Goal: Transaction & Acquisition: Subscribe to service/newsletter

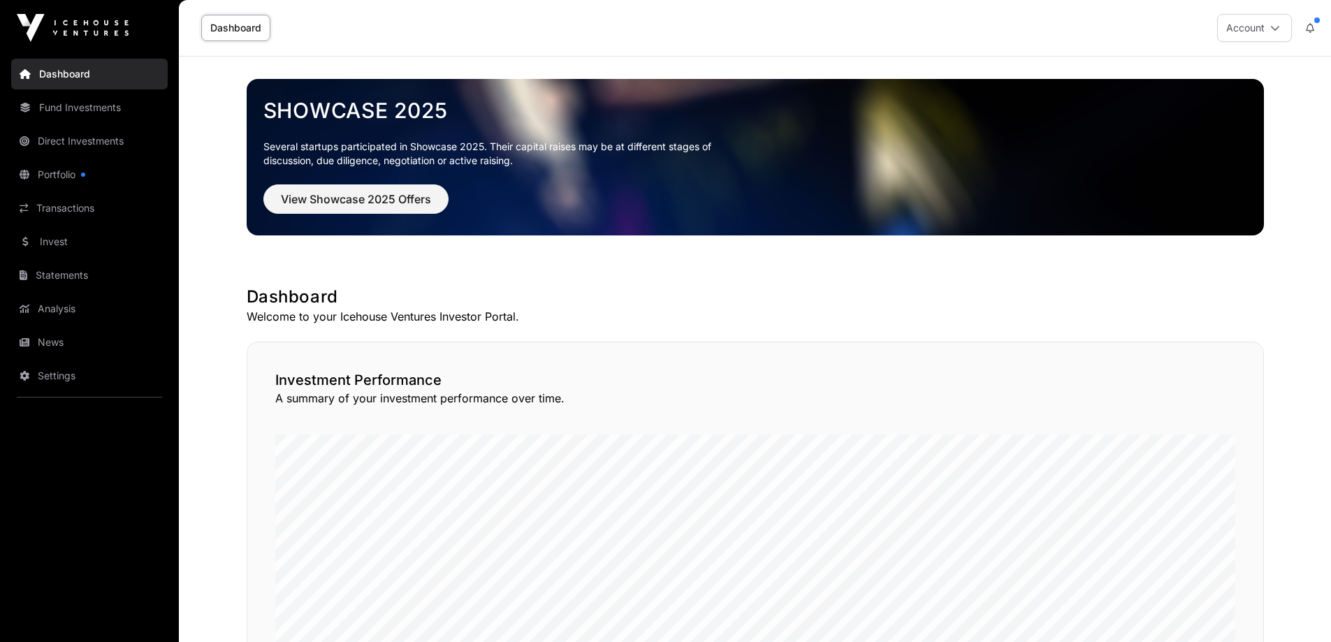
click at [70, 179] on link "Portfolio" at bounding box center [89, 174] width 156 height 31
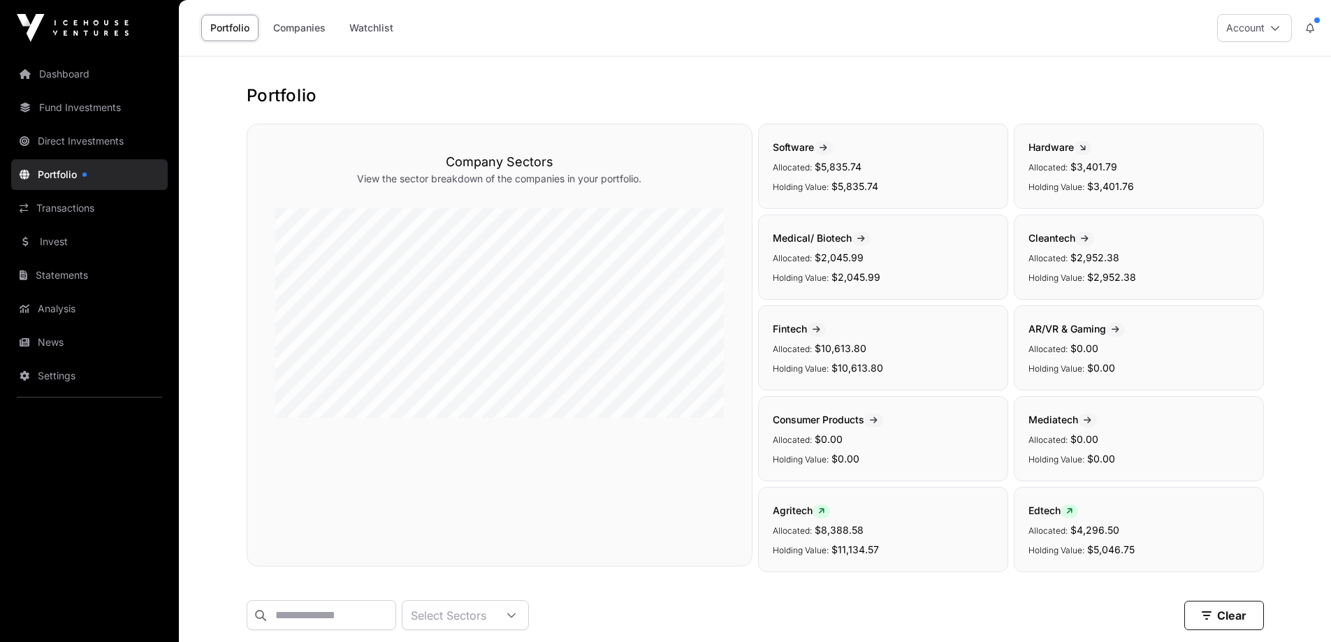
click at [98, 142] on link "Direct Investments" at bounding box center [89, 141] width 156 height 31
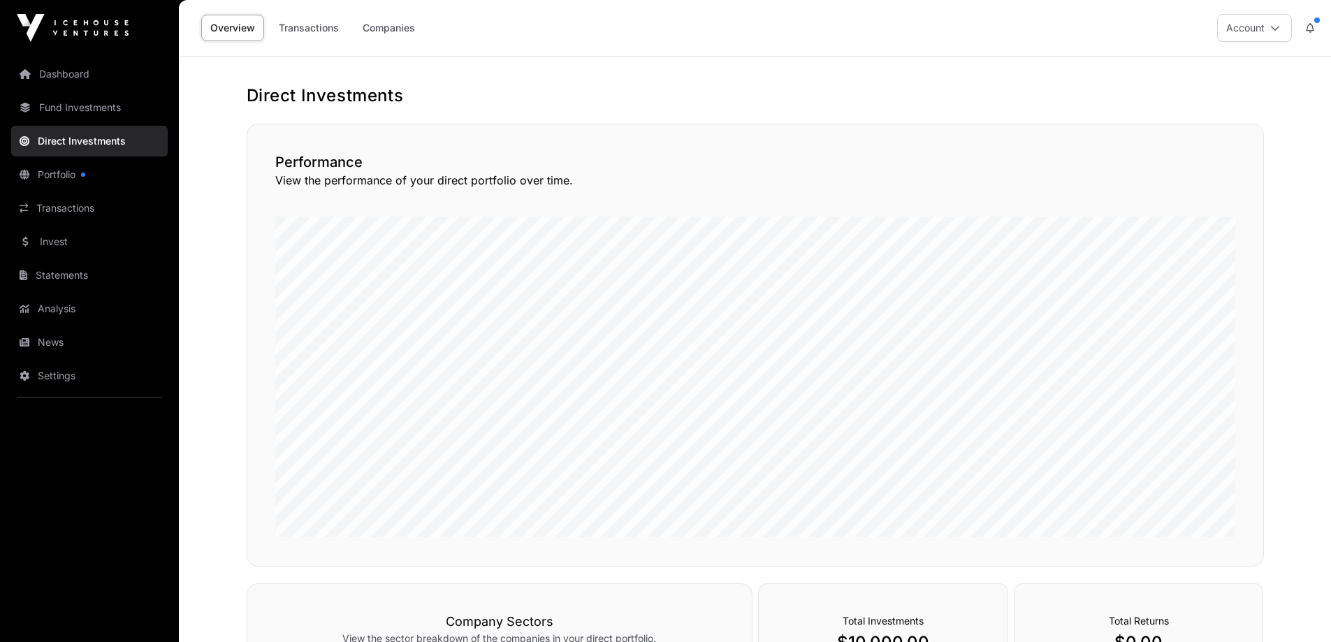
click at [316, 24] on link "Transactions" at bounding box center [309, 28] width 78 height 27
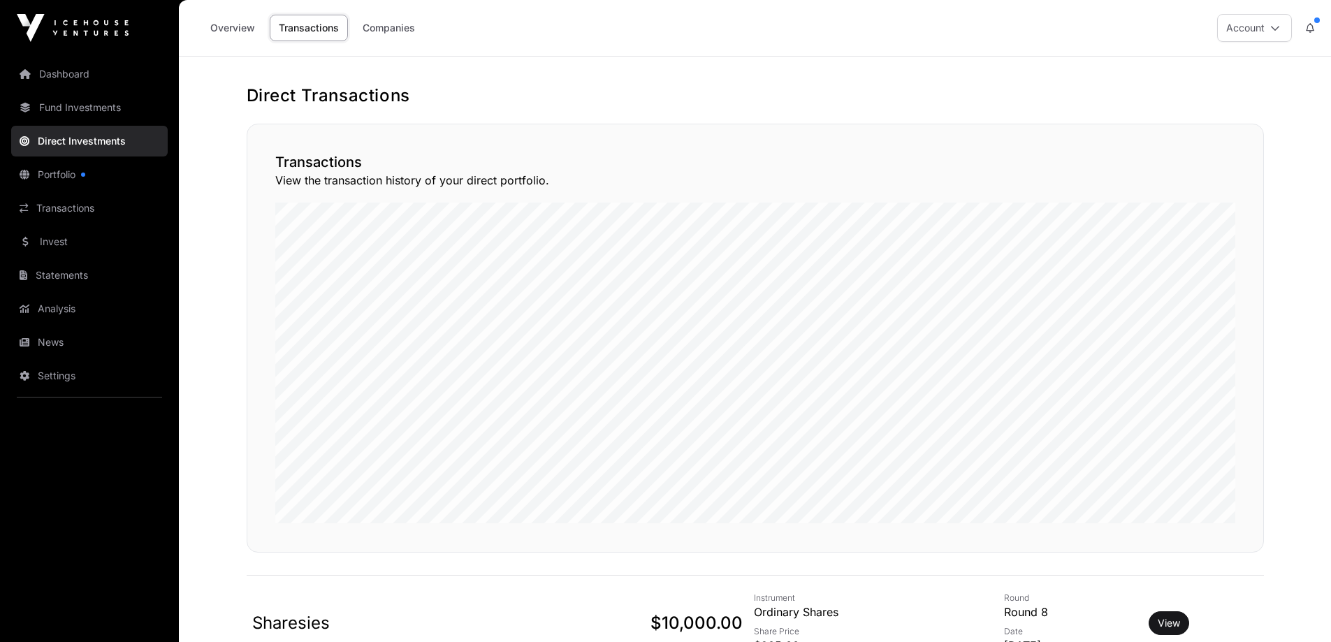
click at [396, 35] on link "Companies" at bounding box center [388, 28] width 71 height 27
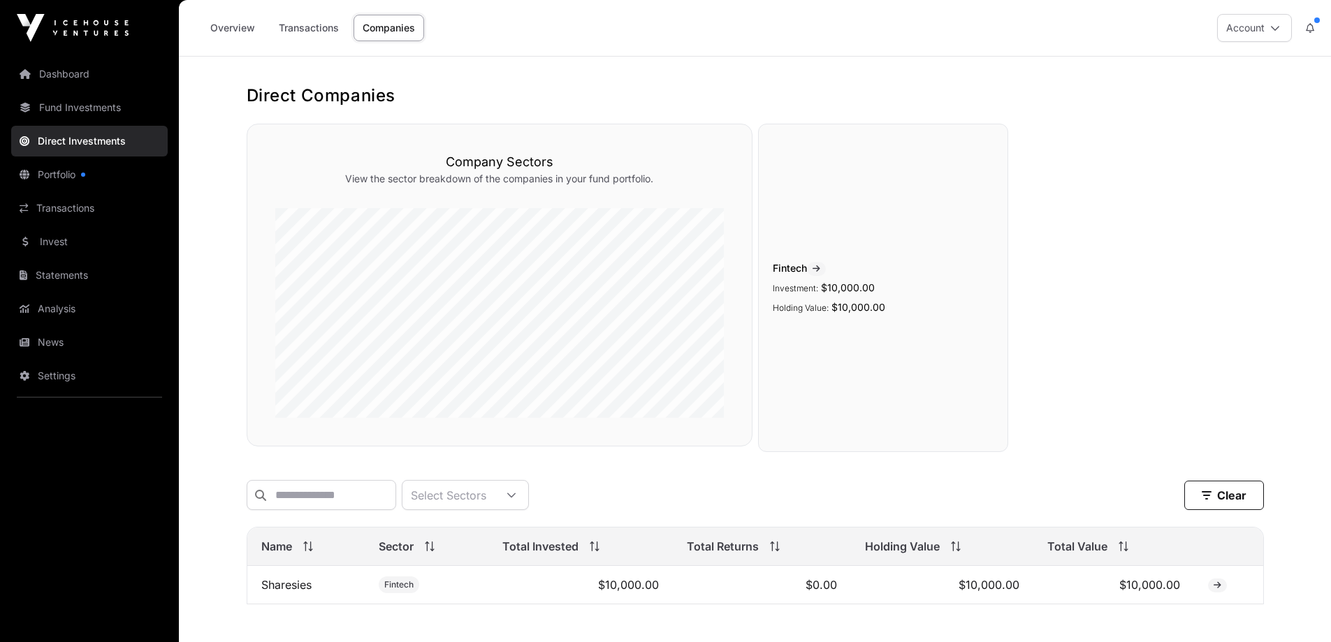
click at [66, 108] on link "Fund Investments" at bounding box center [89, 107] width 156 height 31
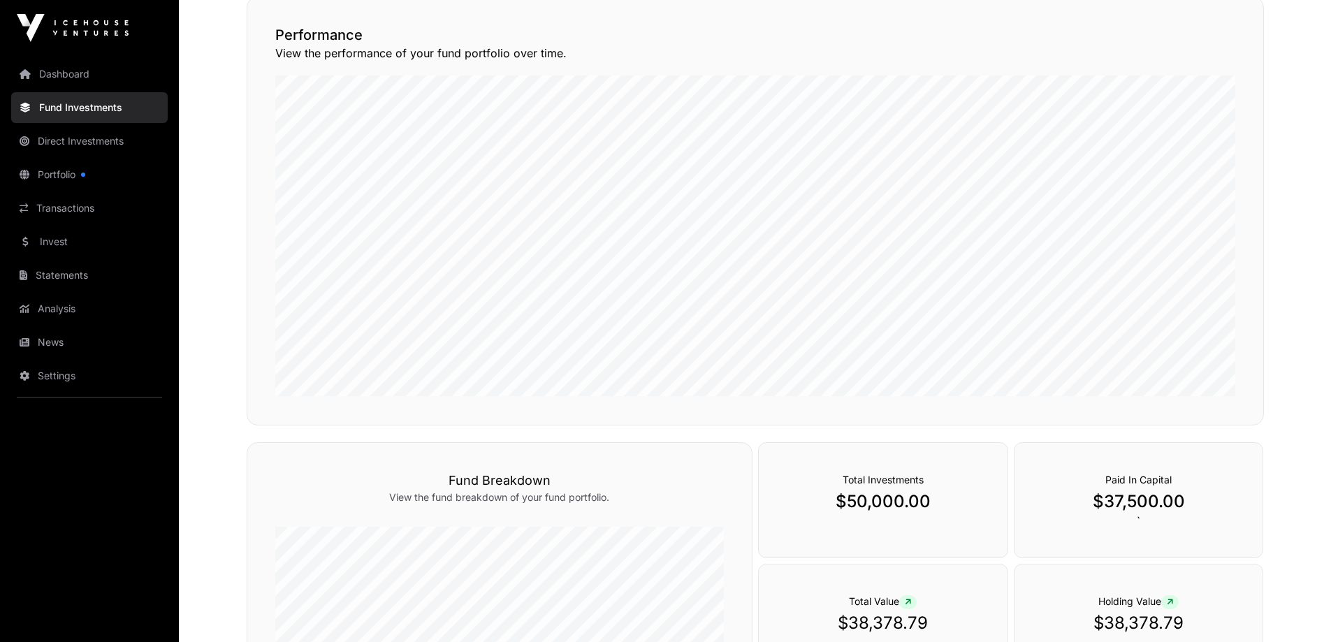
scroll to position [210, 0]
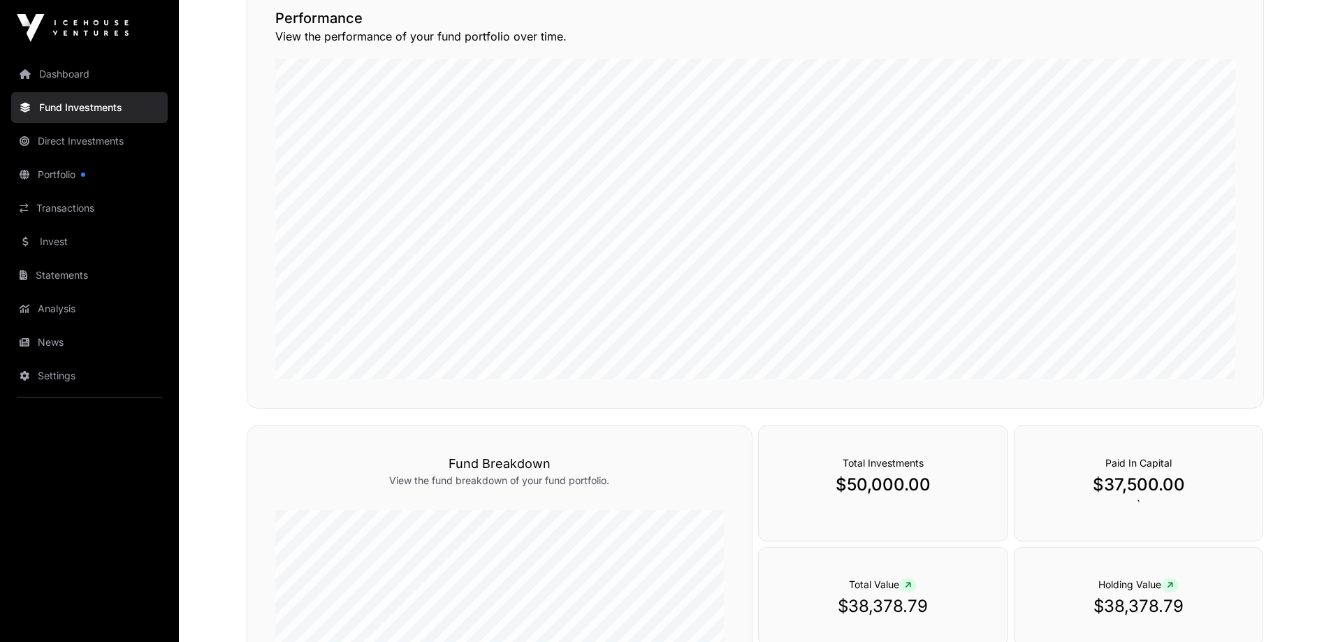
click at [54, 303] on link "Analysis" at bounding box center [89, 308] width 156 height 31
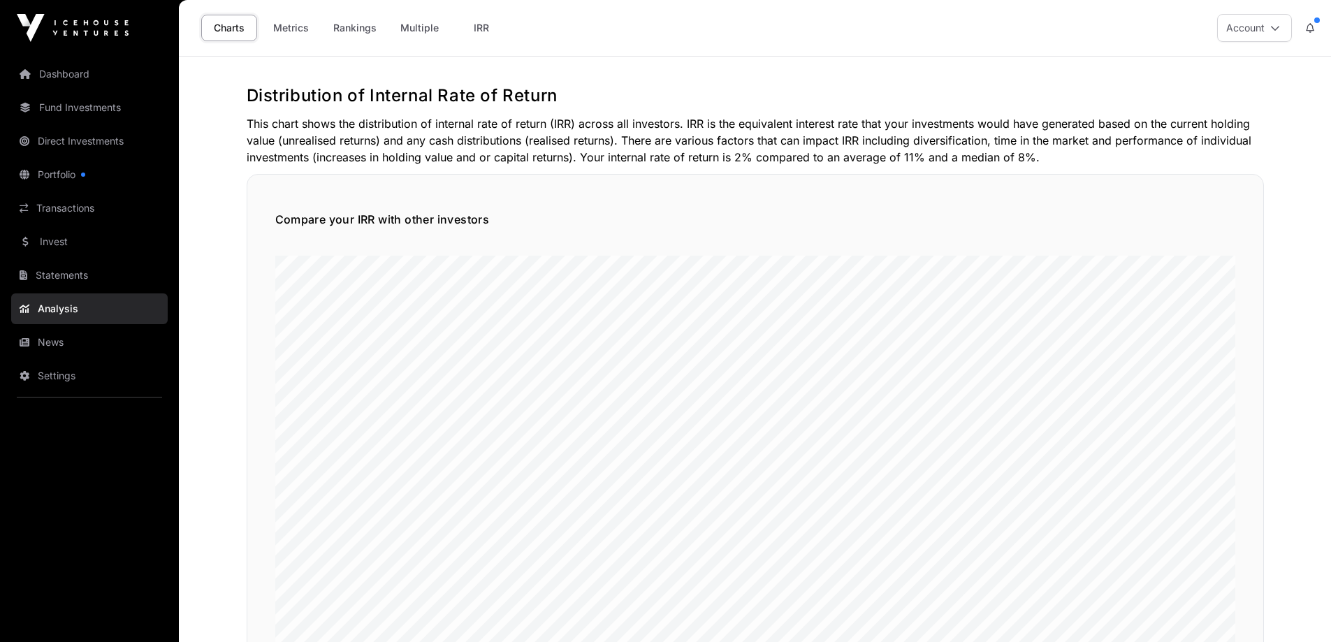
click at [87, 112] on link "Fund Investments" at bounding box center [89, 107] width 156 height 31
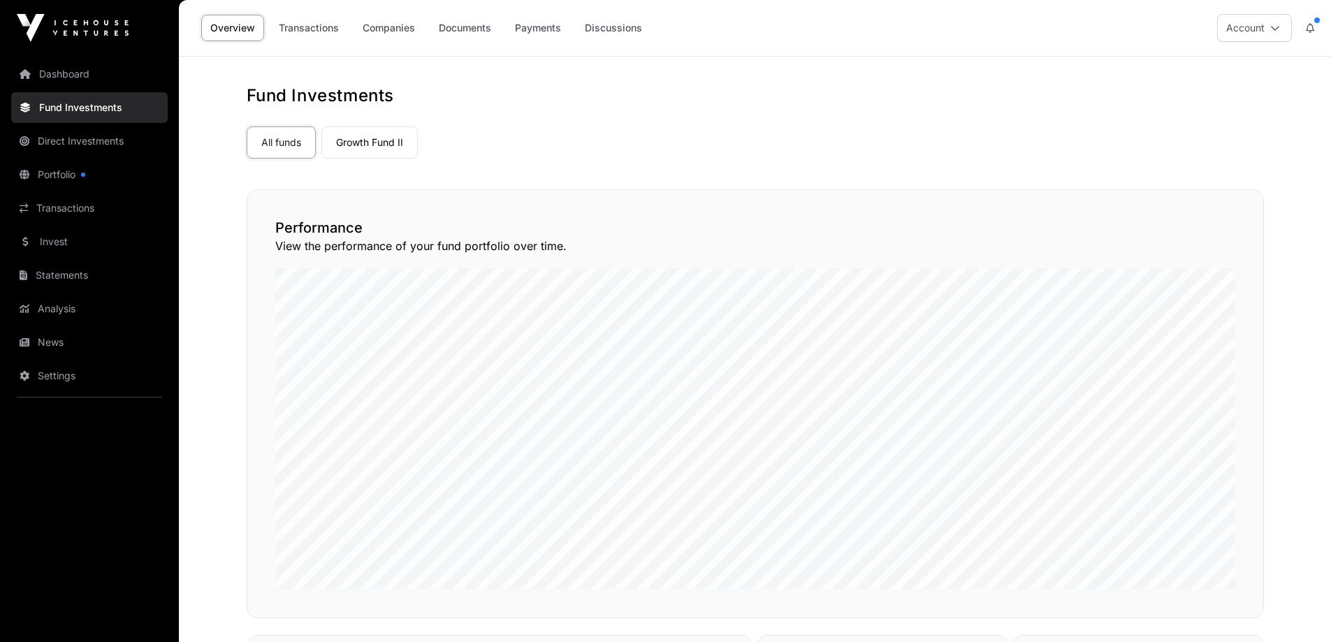
click at [75, 204] on link "Transactions" at bounding box center [89, 208] width 156 height 31
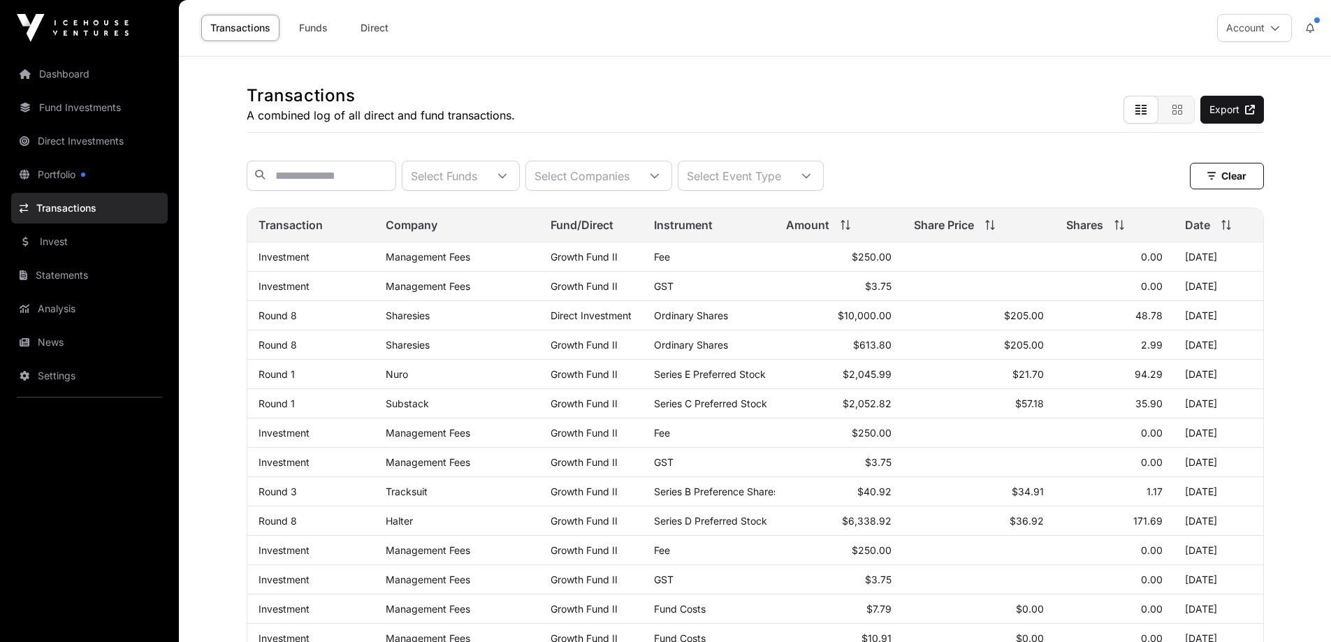
click at [99, 110] on link "Fund Investments" at bounding box center [89, 107] width 156 height 31
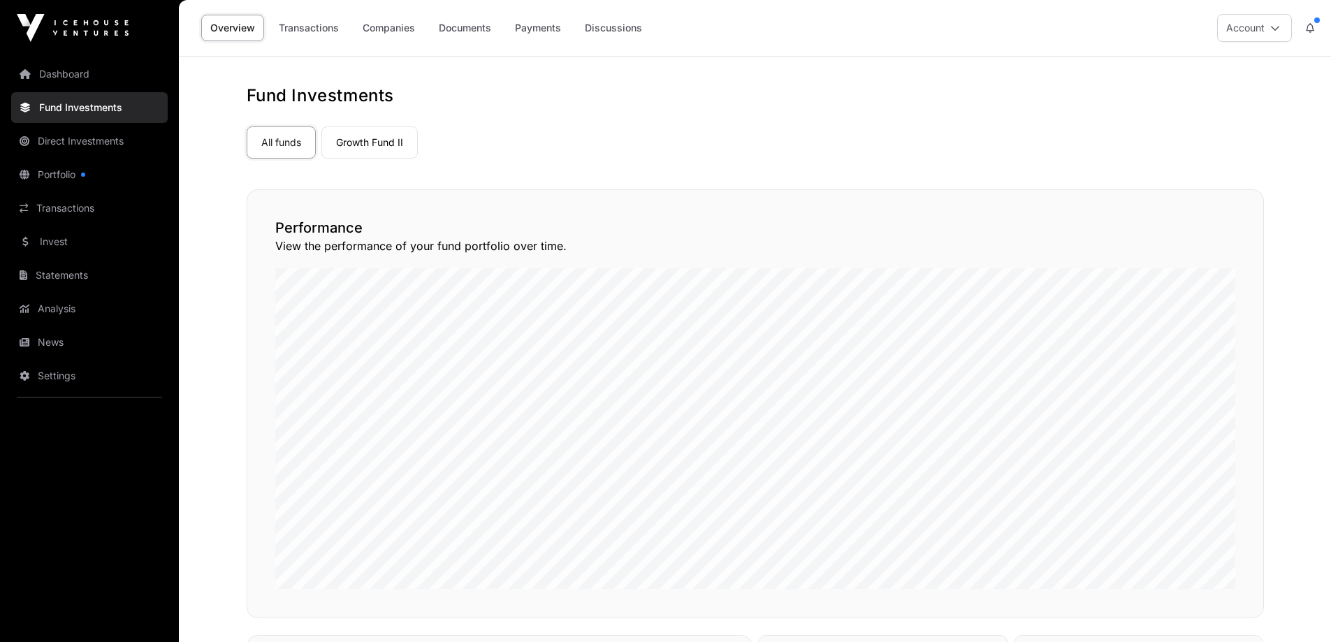
click at [66, 75] on link "Dashboard" at bounding box center [89, 74] width 156 height 31
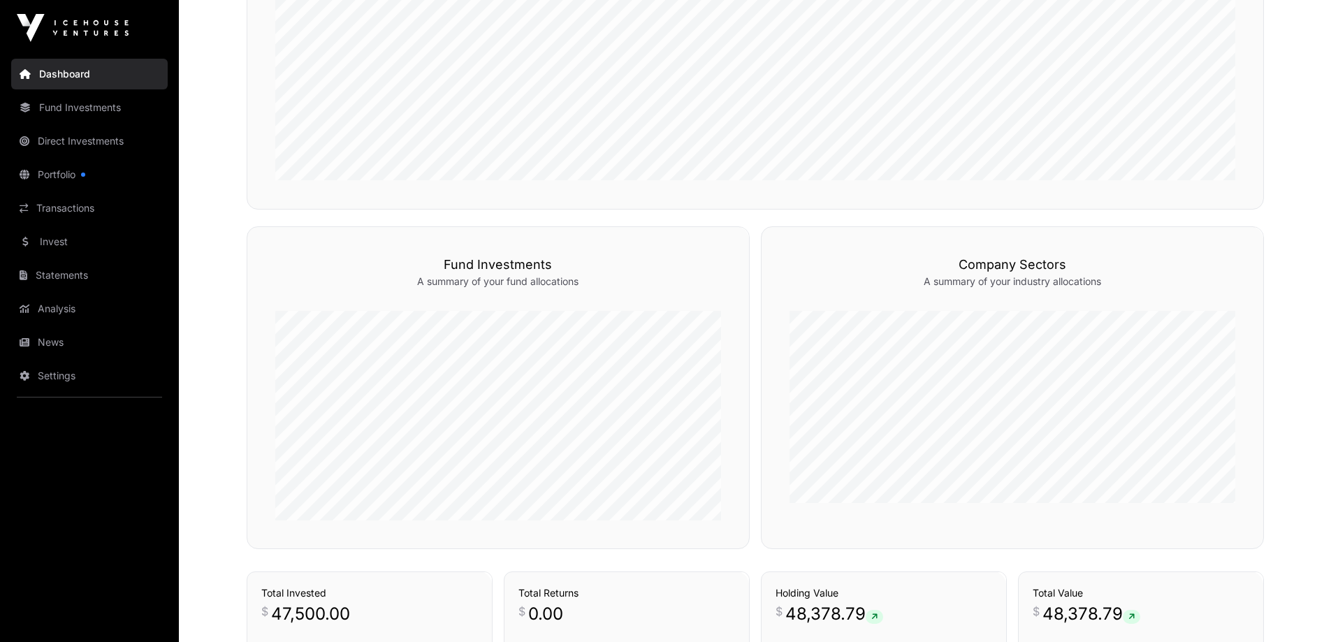
scroll to position [768, 0]
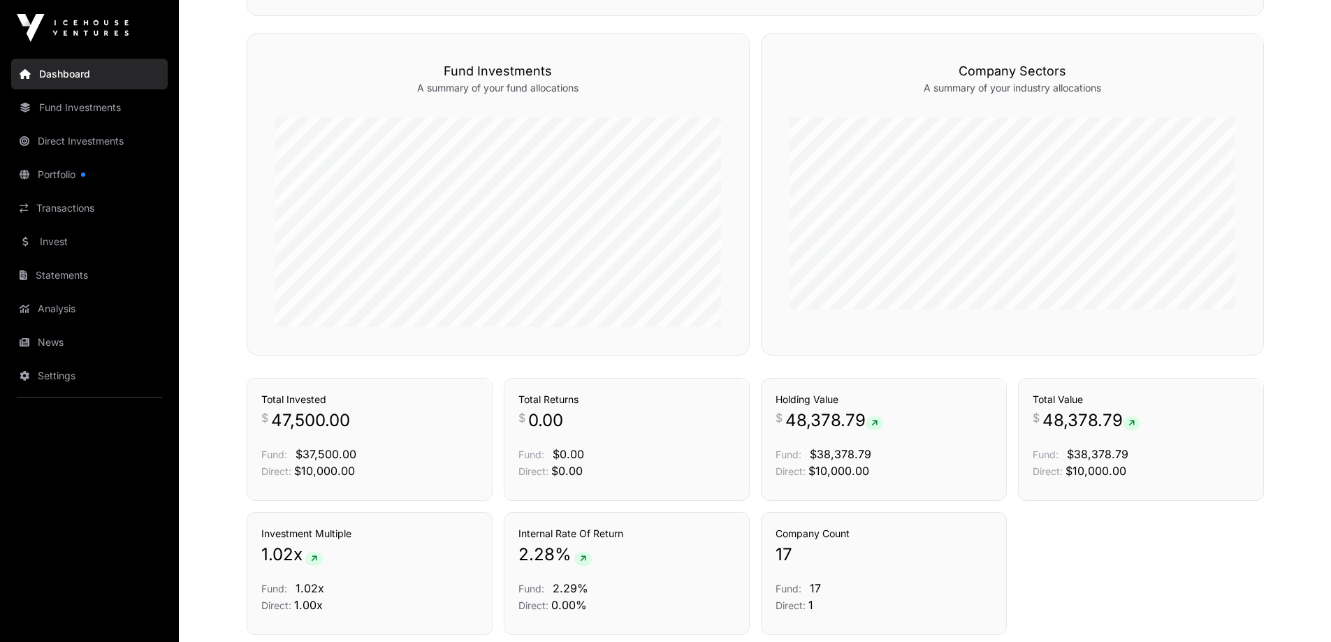
click at [62, 142] on link "Direct Investments" at bounding box center [89, 141] width 156 height 31
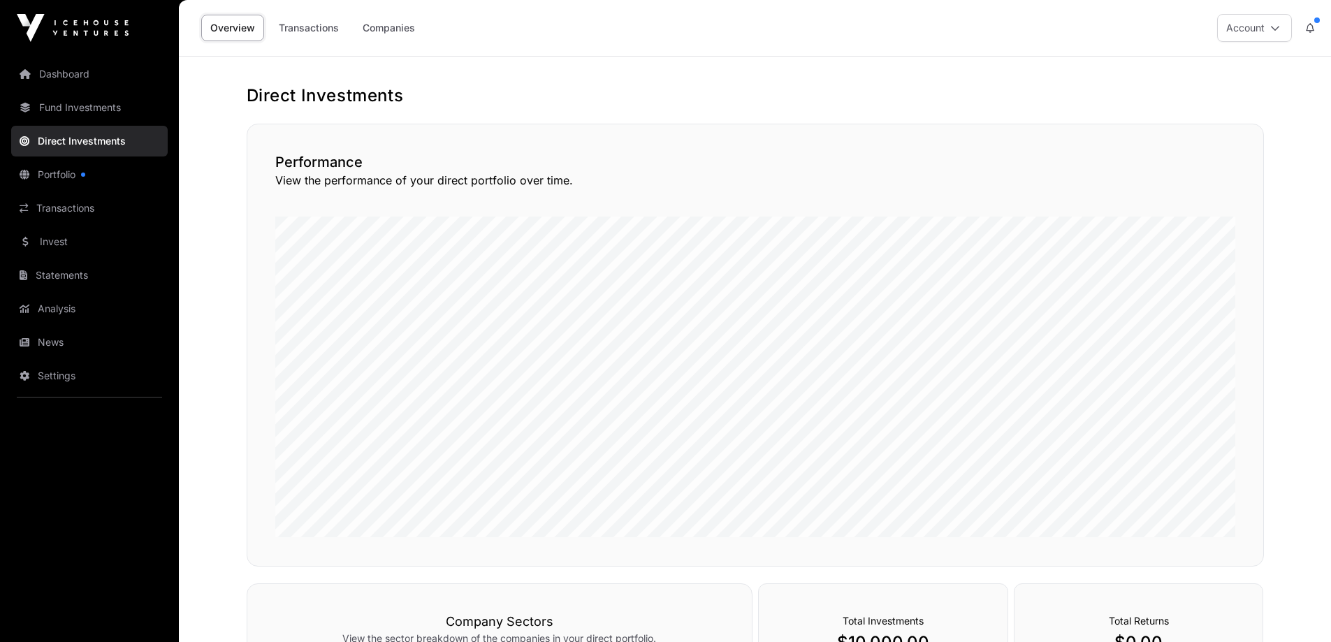
click at [90, 109] on link "Fund Investments" at bounding box center [89, 107] width 156 height 31
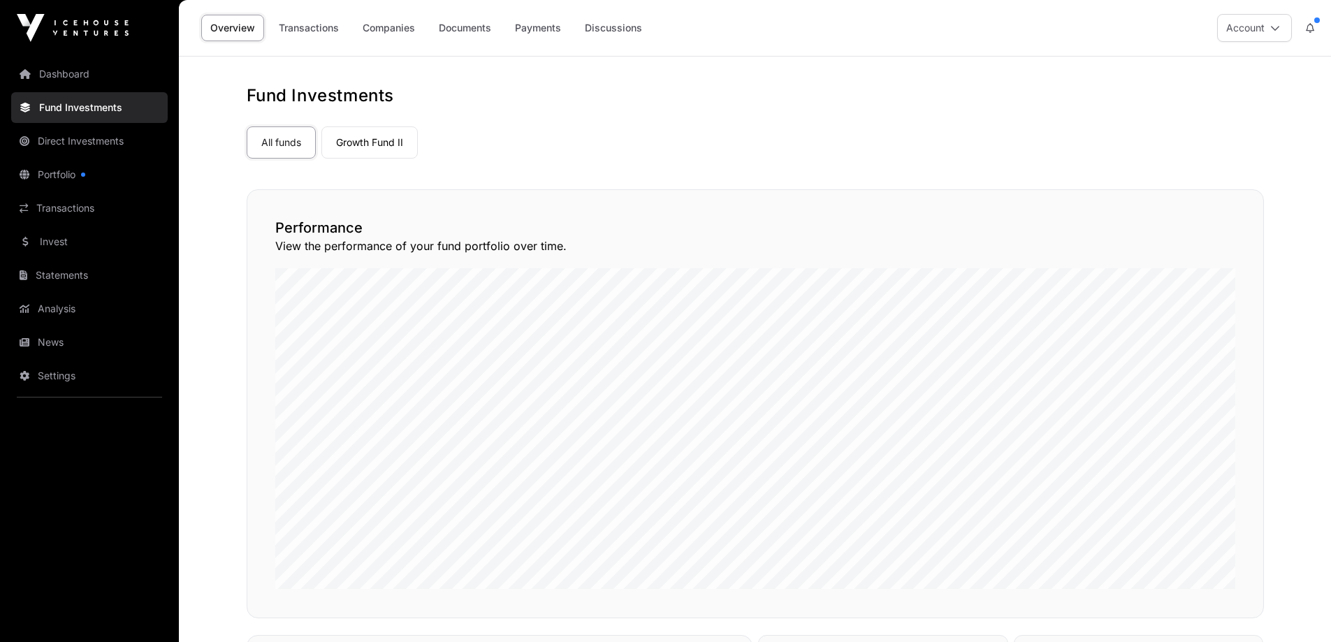
click at [526, 29] on link "Payments" at bounding box center [538, 28] width 64 height 27
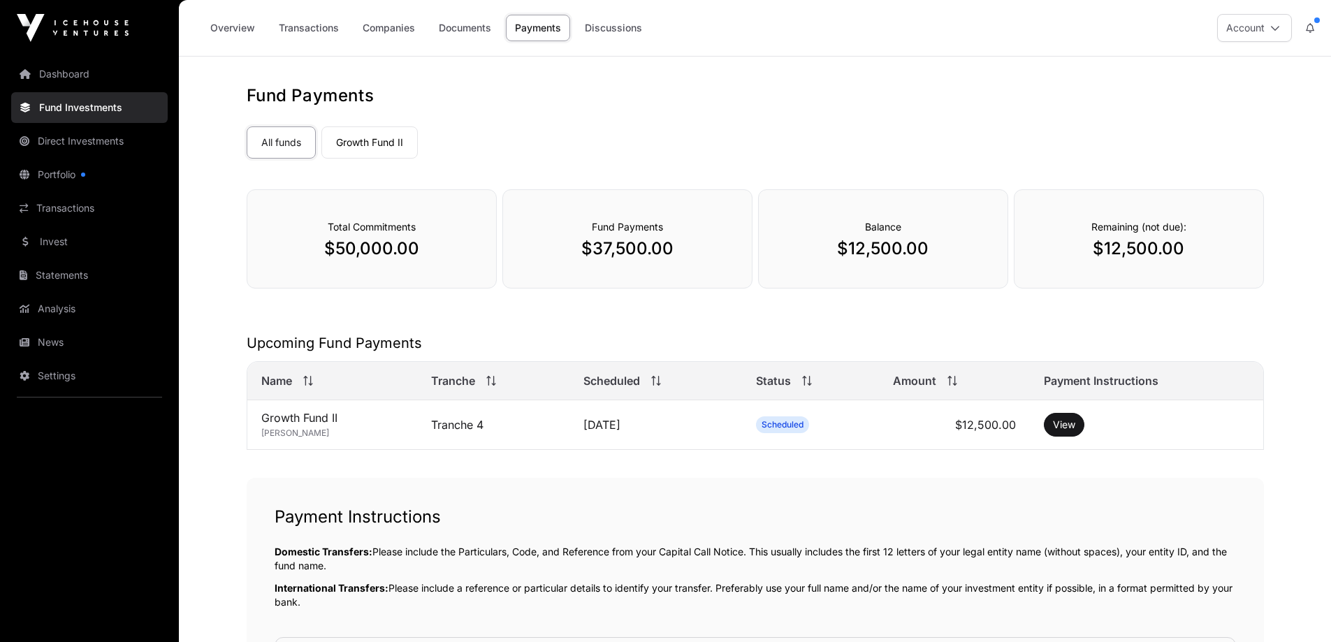
click at [89, 314] on link "Analysis" at bounding box center [89, 308] width 156 height 31
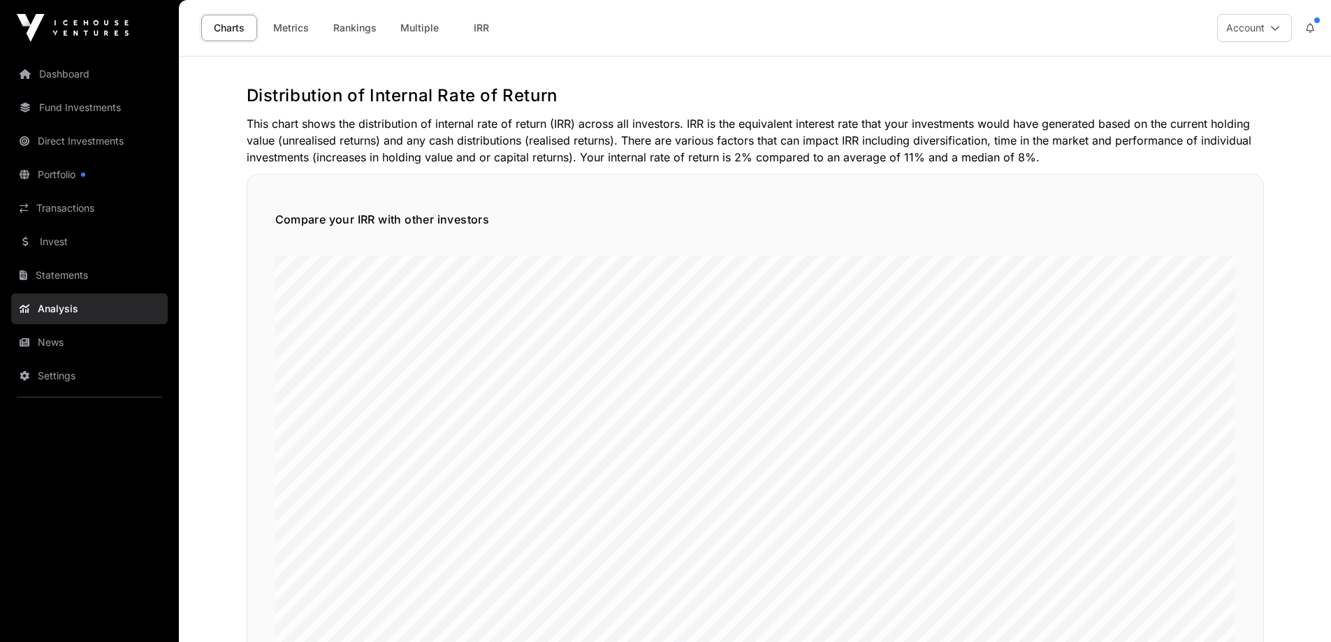
click at [71, 210] on link "Transactions" at bounding box center [89, 208] width 156 height 31
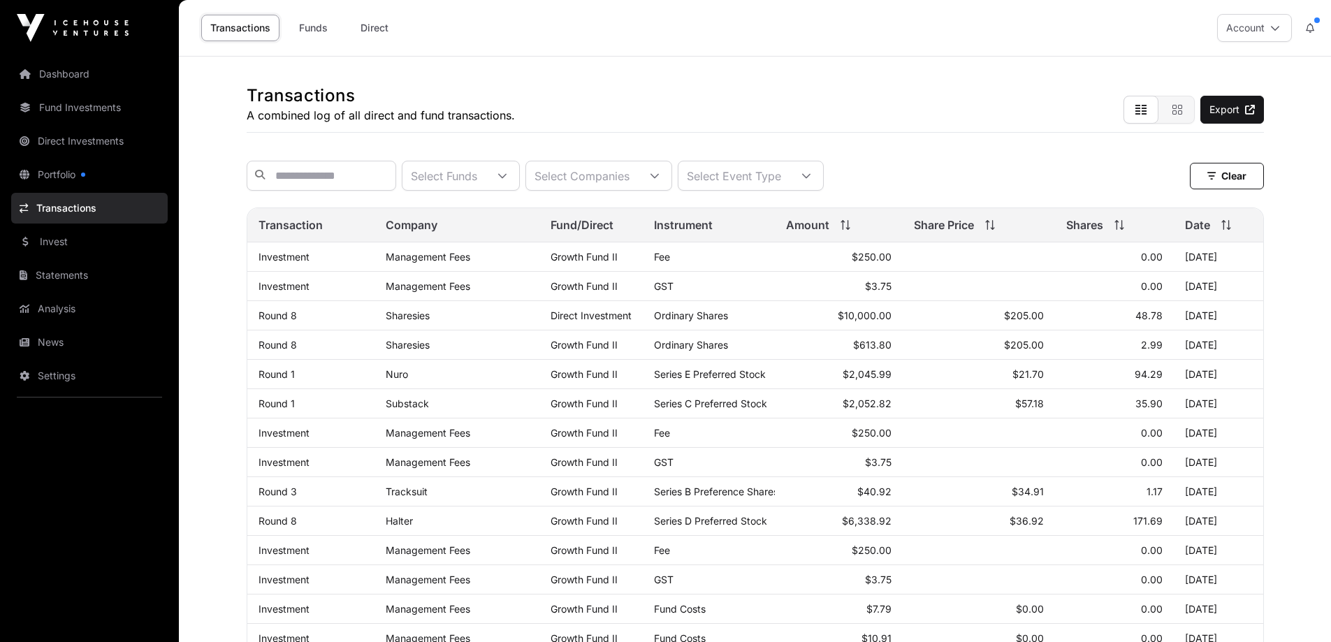
click at [62, 180] on link "Portfolio" at bounding box center [89, 174] width 156 height 31
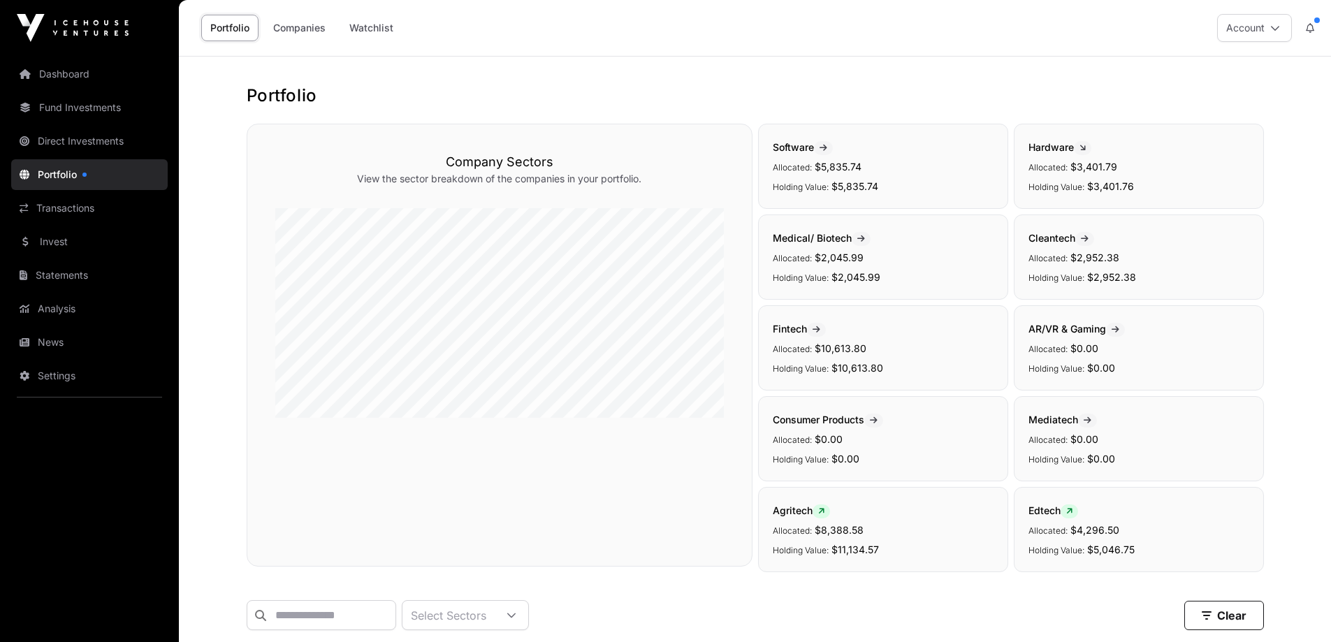
click at [377, 30] on link "Watchlist" at bounding box center [371, 28] width 62 height 27
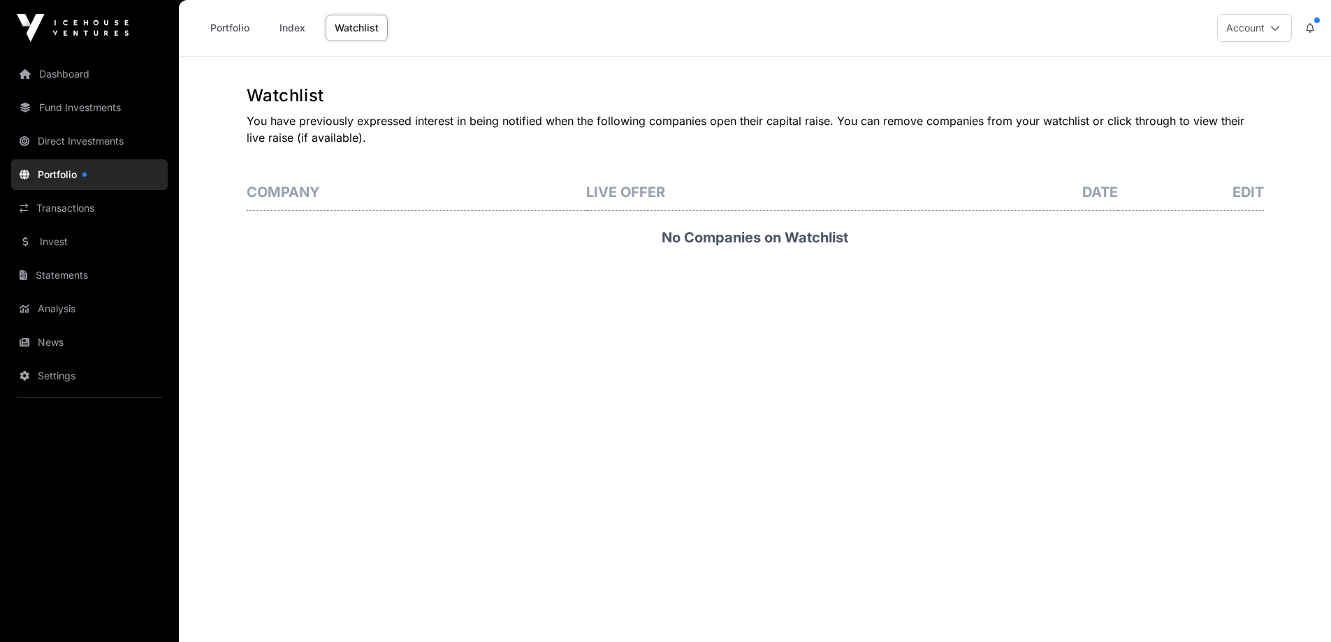
click at [54, 144] on link "Direct Investments" at bounding box center [89, 141] width 156 height 31
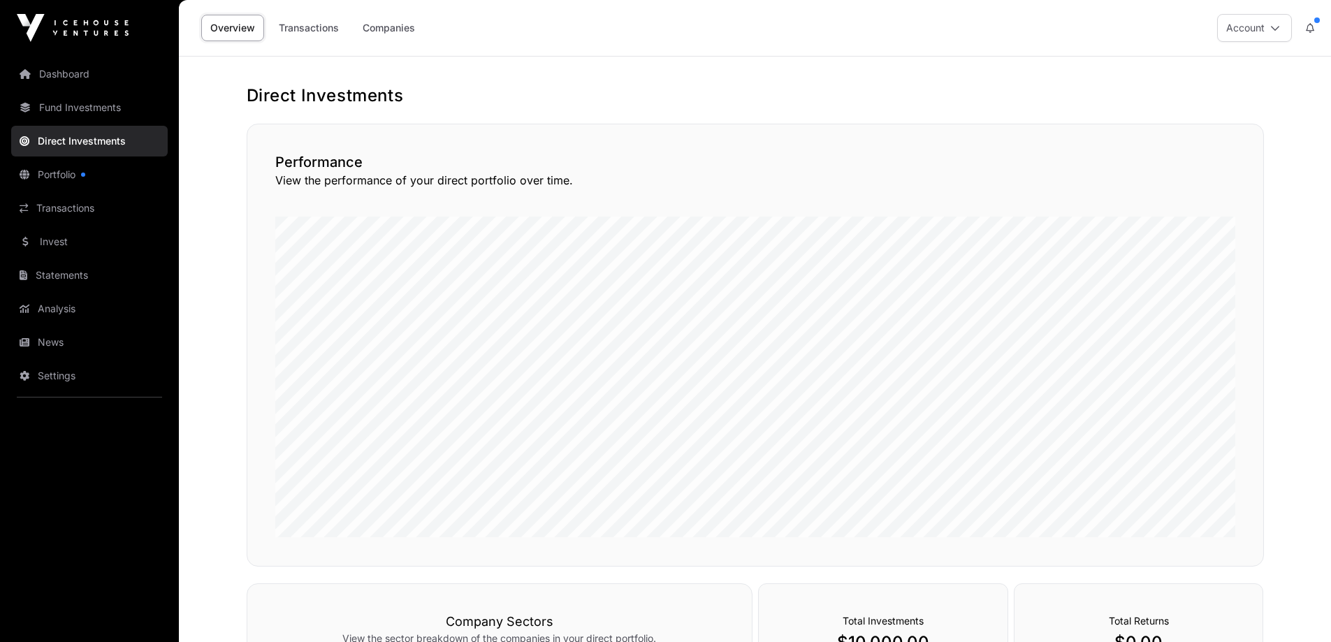
click at [61, 105] on link "Fund Investments" at bounding box center [89, 107] width 156 height 31
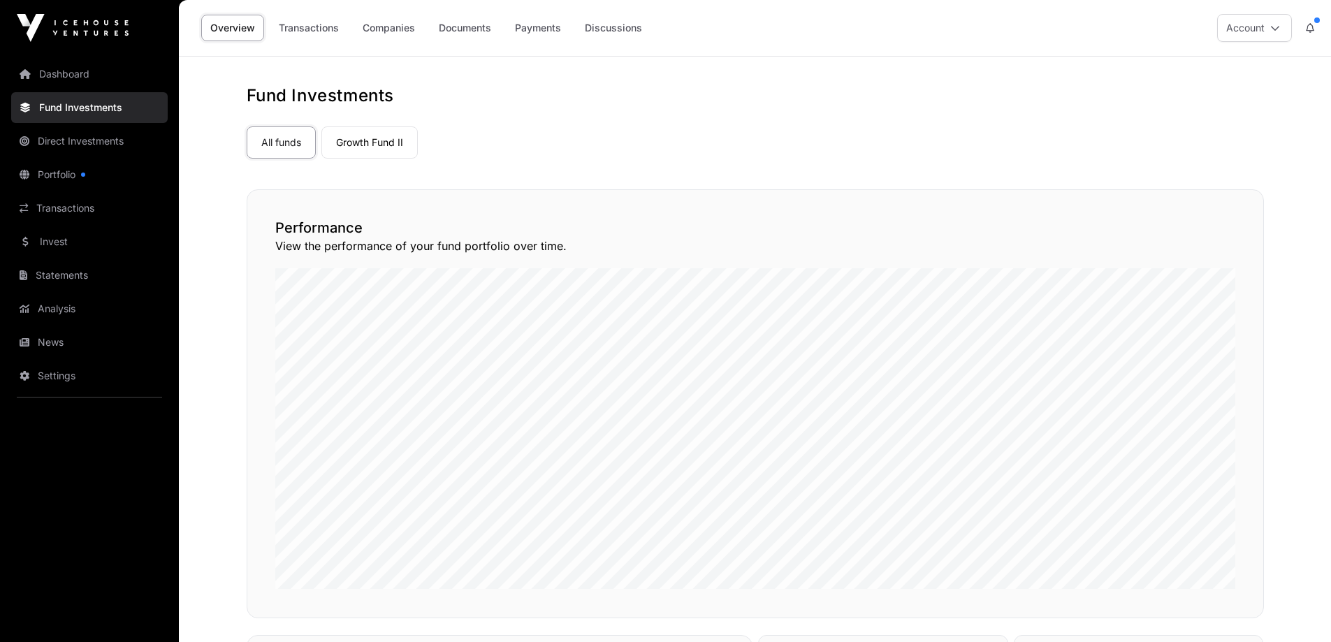
click at [54, 309] on link "Analysis" at bounding box center [89, 308] width 156 height 31
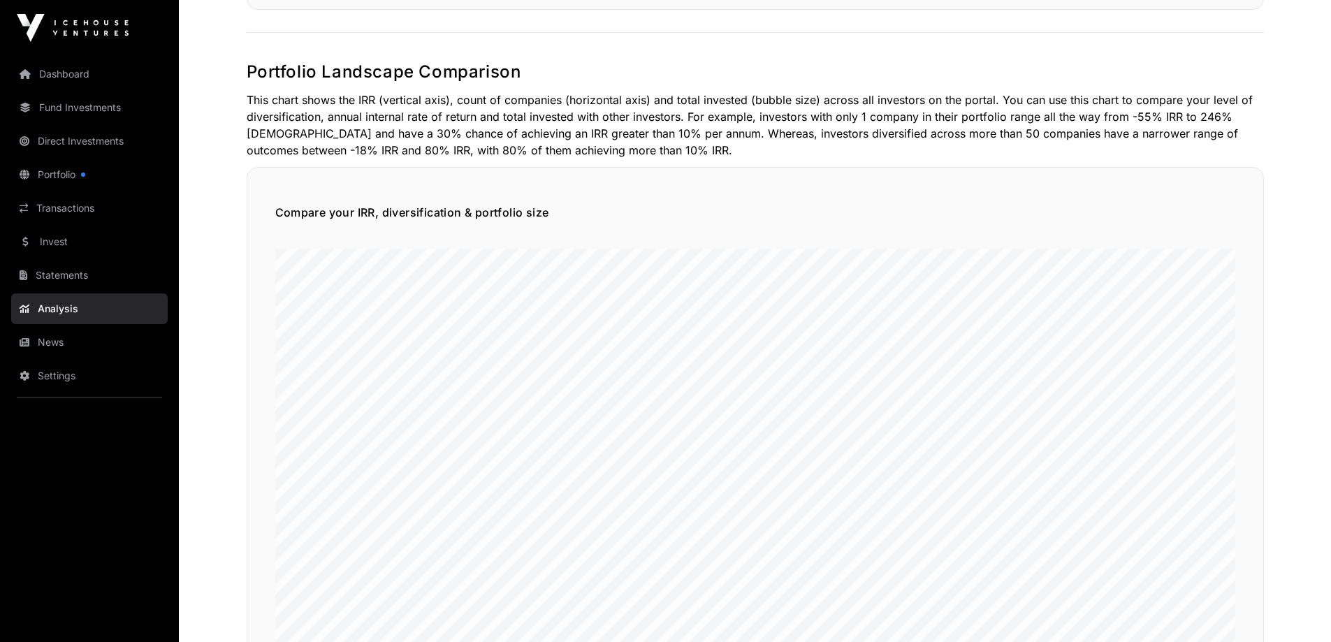
scroll to position [768, 0]
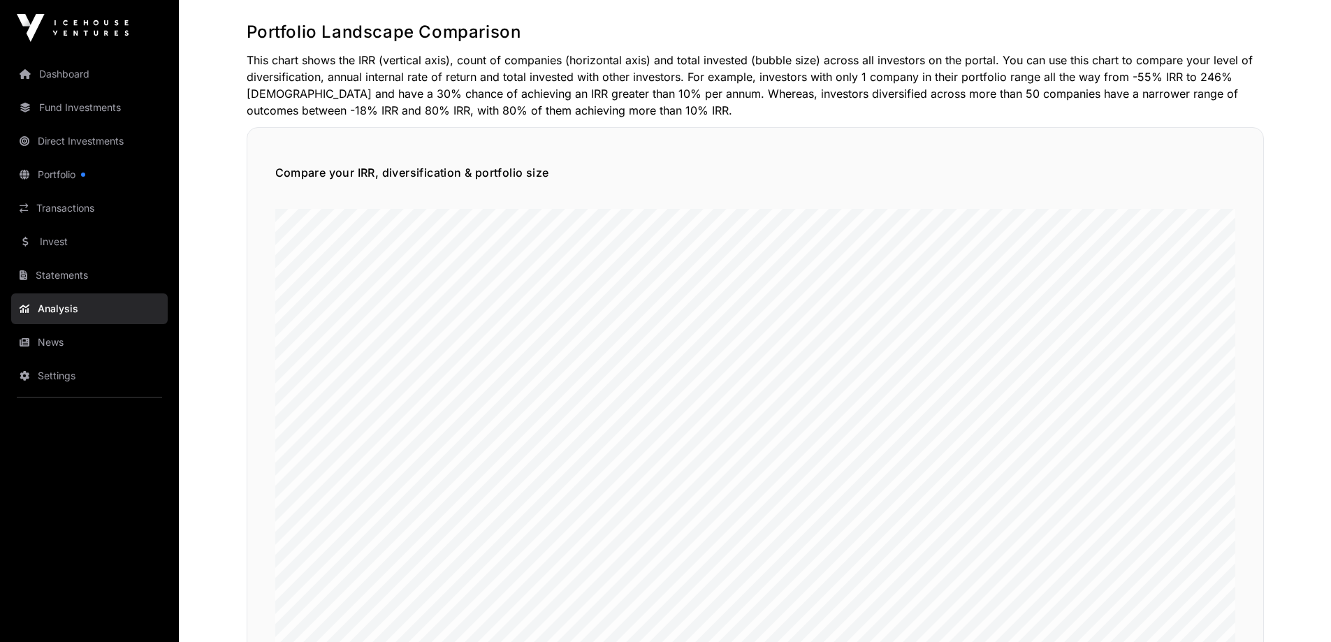
click at [52, 277] on link "Statements" at bounding box center [89, 275] width 156 height 31
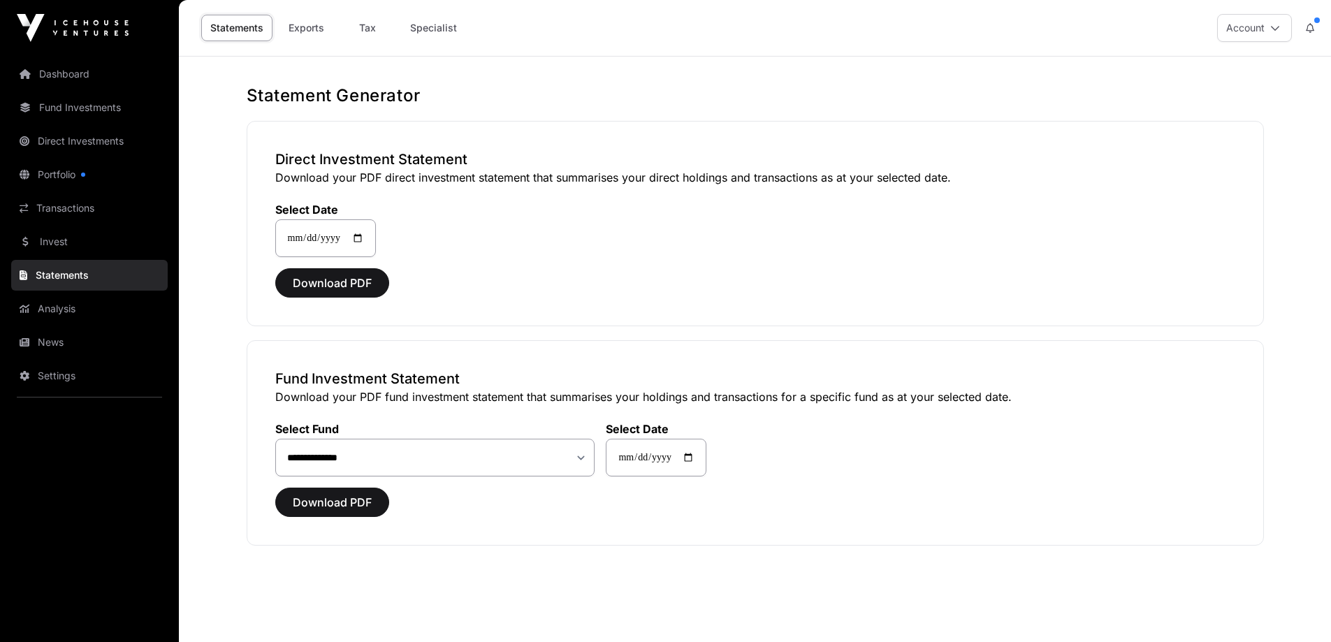
click at [41, 240] on link "Invest" at bounding box center [89, 241] width 156 height 31
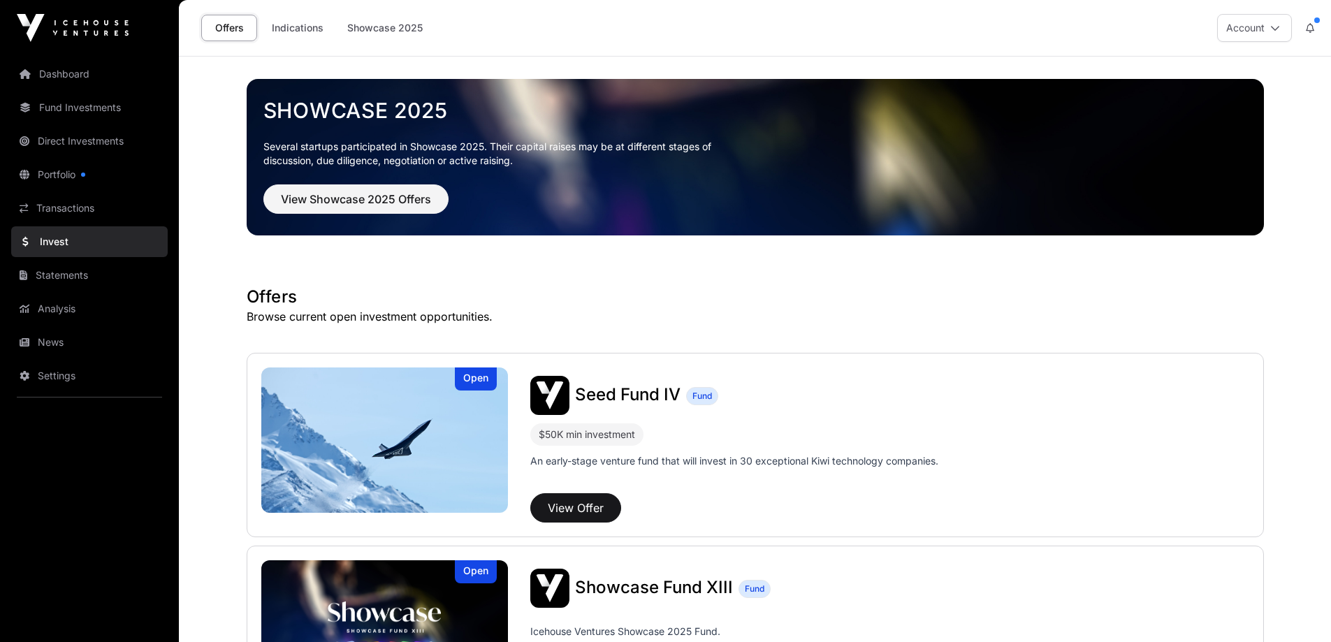
click at [293, 26] on link "Indications" at bounding box center [298, 28] width 70 height 27
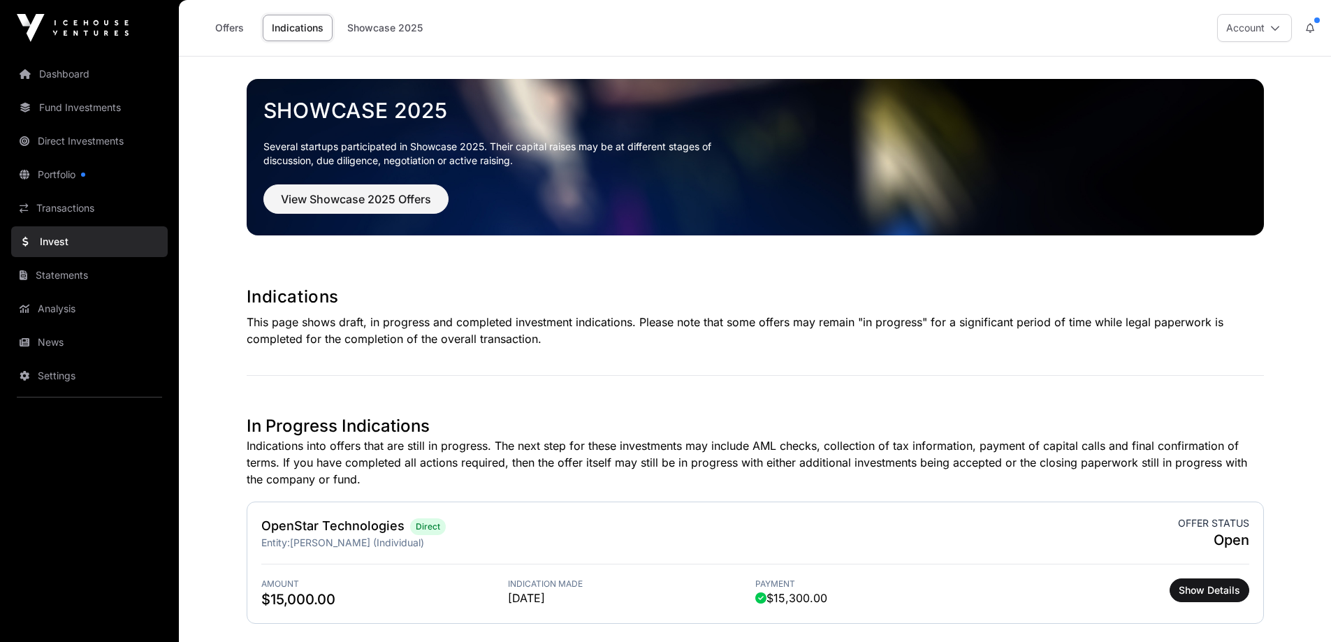
click at [386, 34] on link "Showcase 2025" at bounding box center [385, 28] width 94 height 27
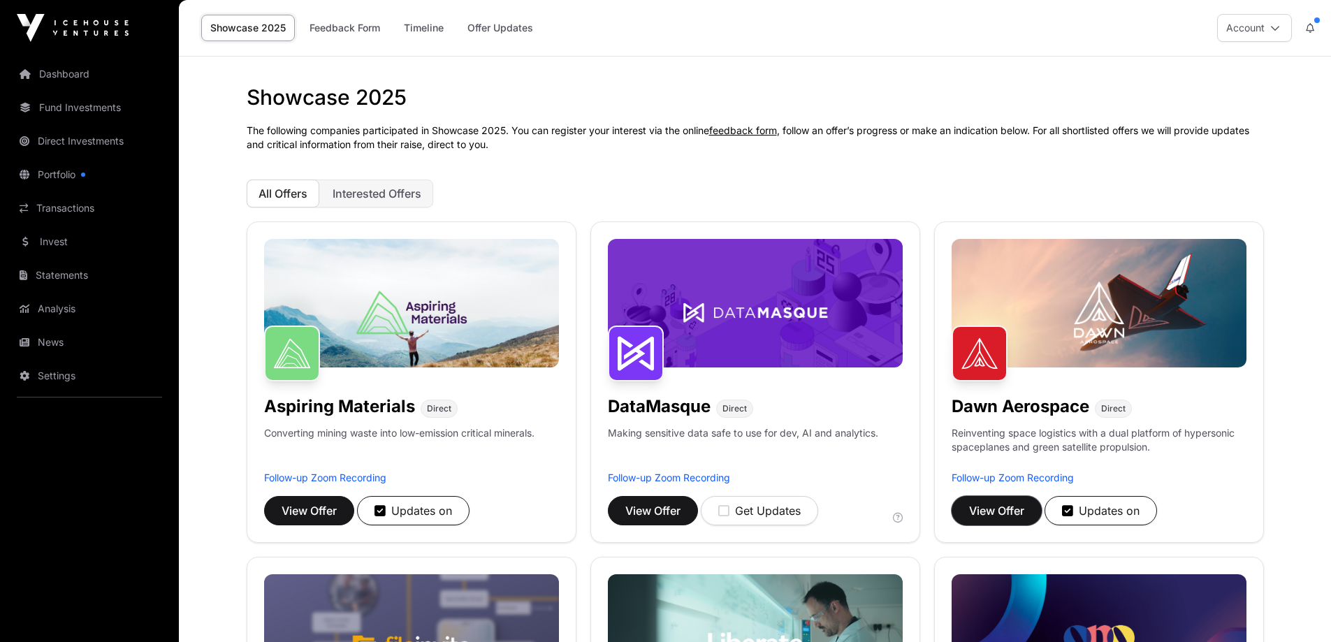
click at [1011, 509] on span "View Offer" at bounding box center [996, 510] width 55 height 17
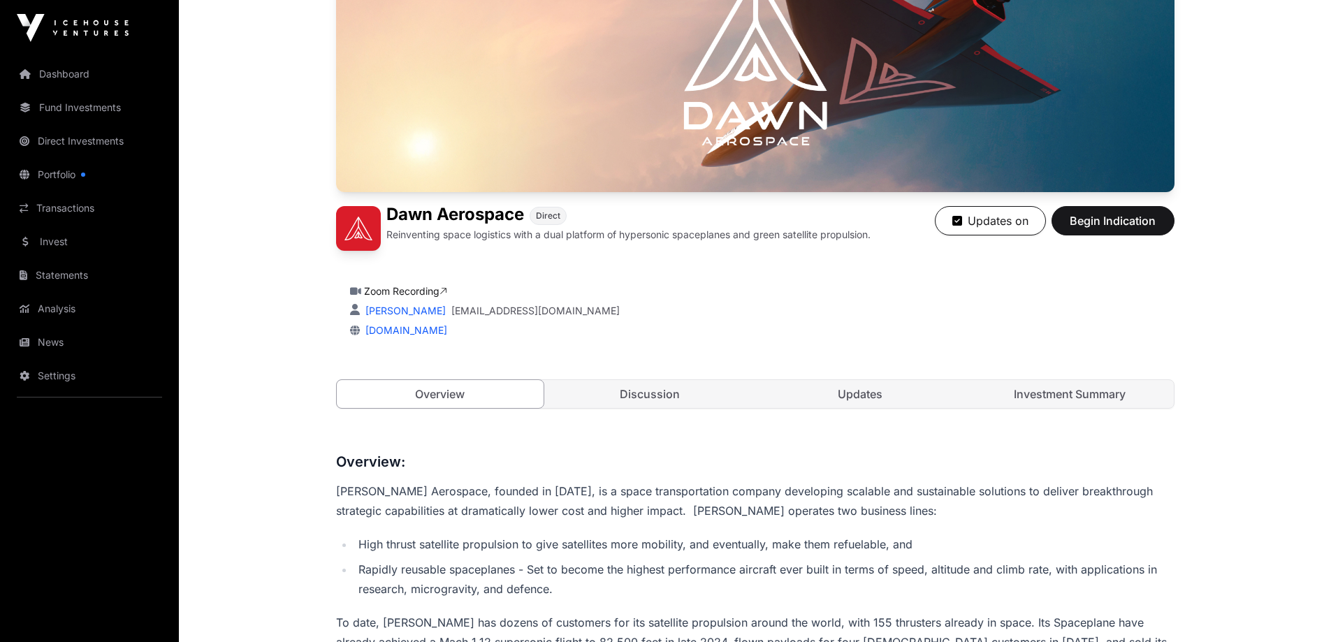
scroll to position [210, 0]
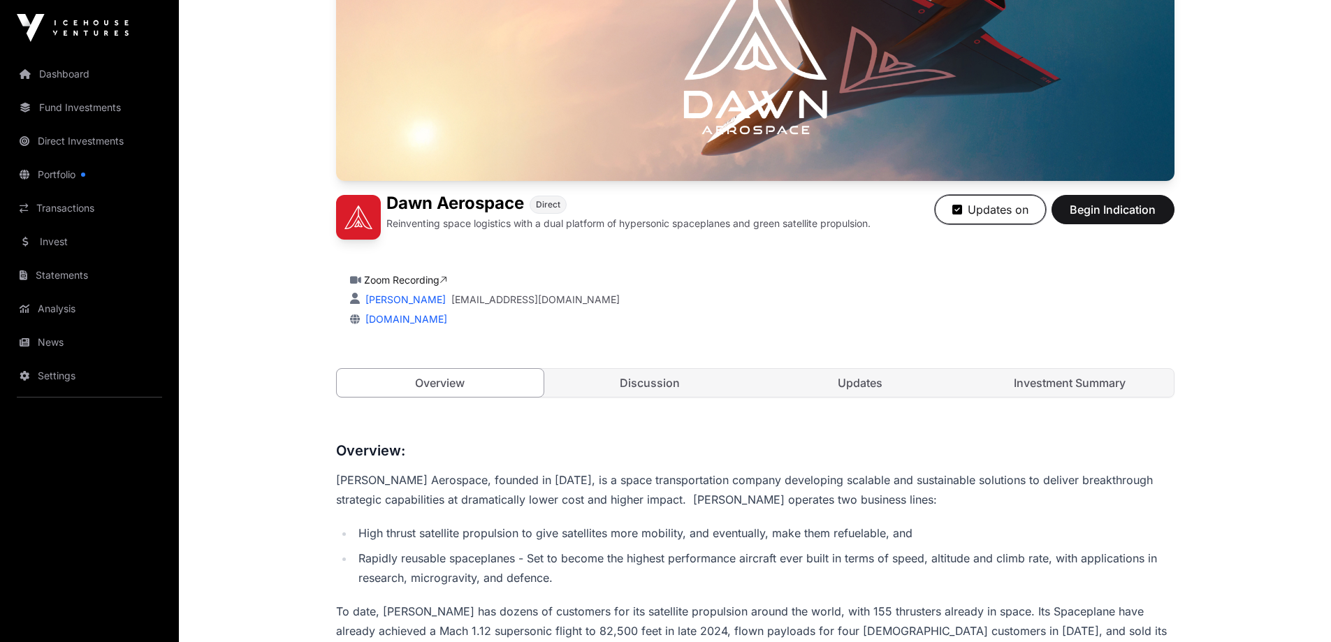
click at [1002, 214] on button "Updates on" at bounding box center [990, 209] width 111 height 29
click at [1002, 214] on button "Get Updates" at bounding box center [988, 209] width 116 height 29
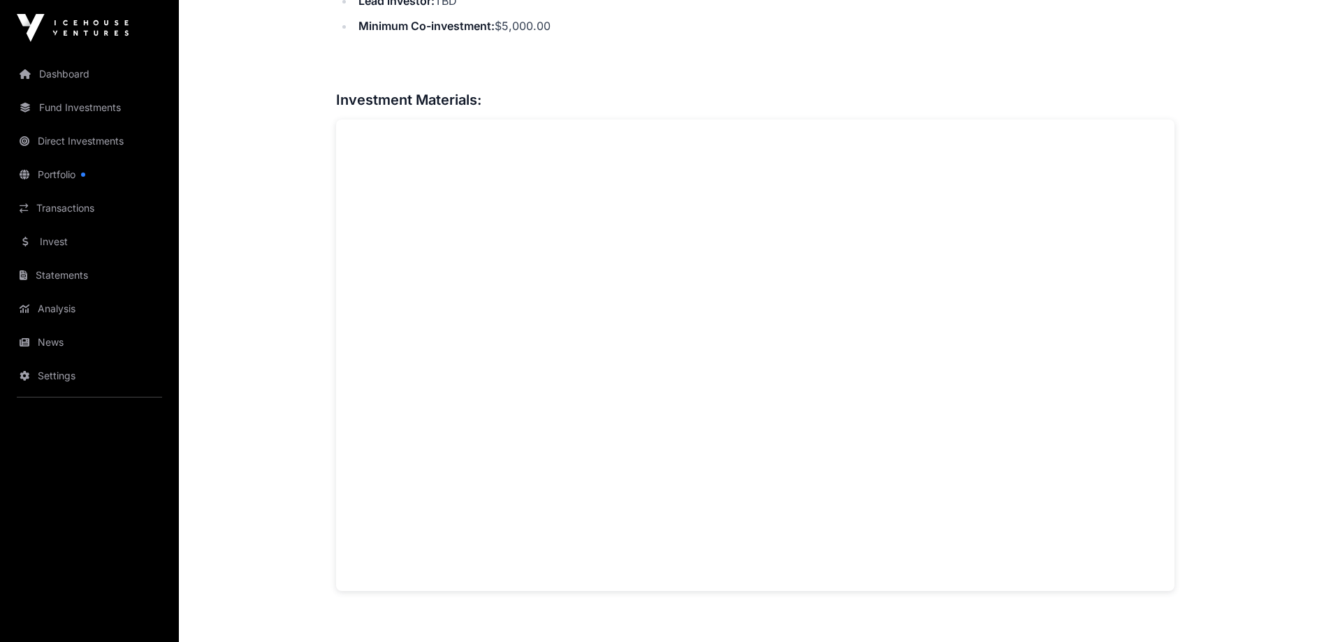
scroll to position [1048, 0]
